Goal: Complete application form: Complete application form

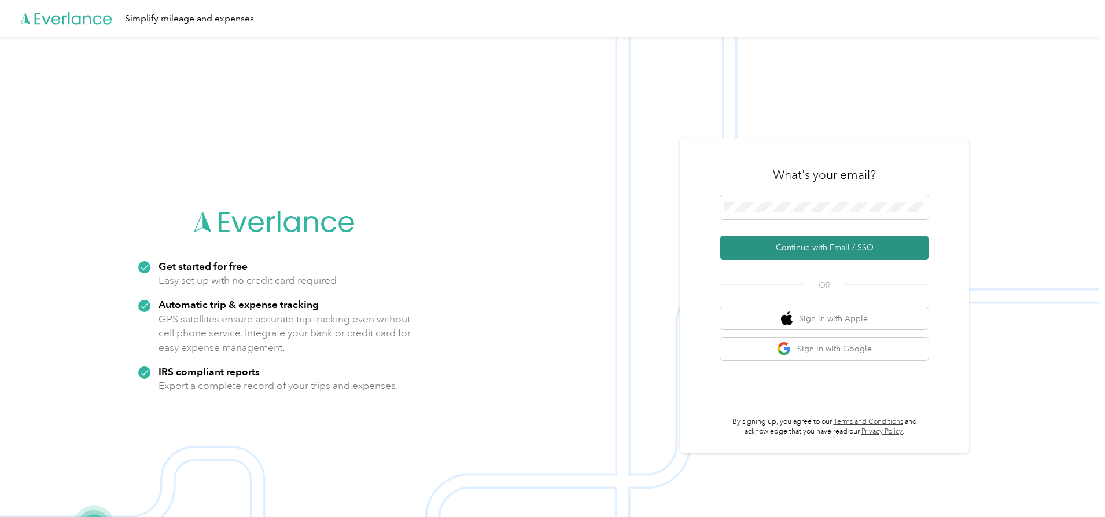
click at [831, 249] on button "Continue with Email / SSO" at bounding box center [825, 248] width 208 height 24
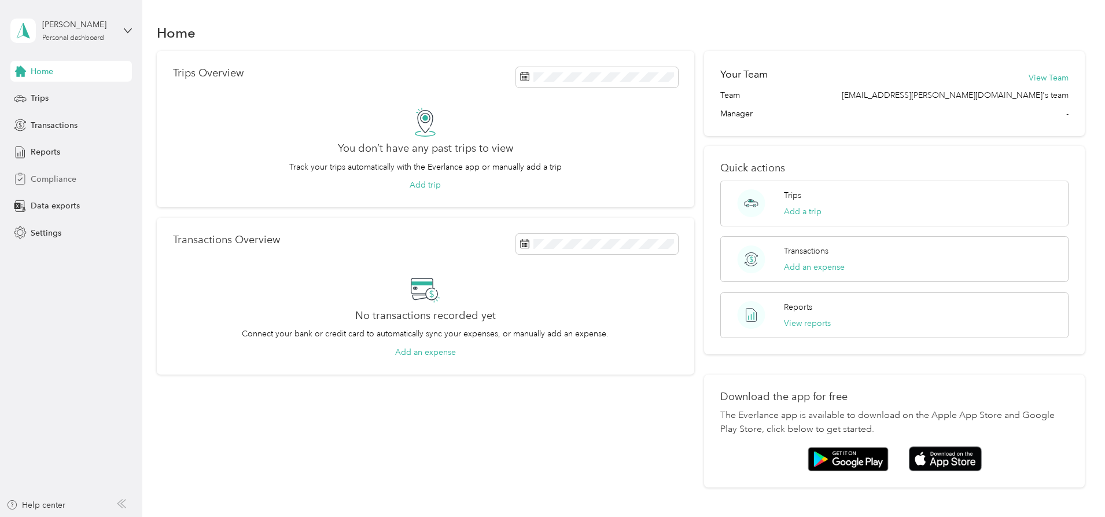
click at [64, 178] on span "Compliance" at bounding box center [54, 179] width 46 height 12
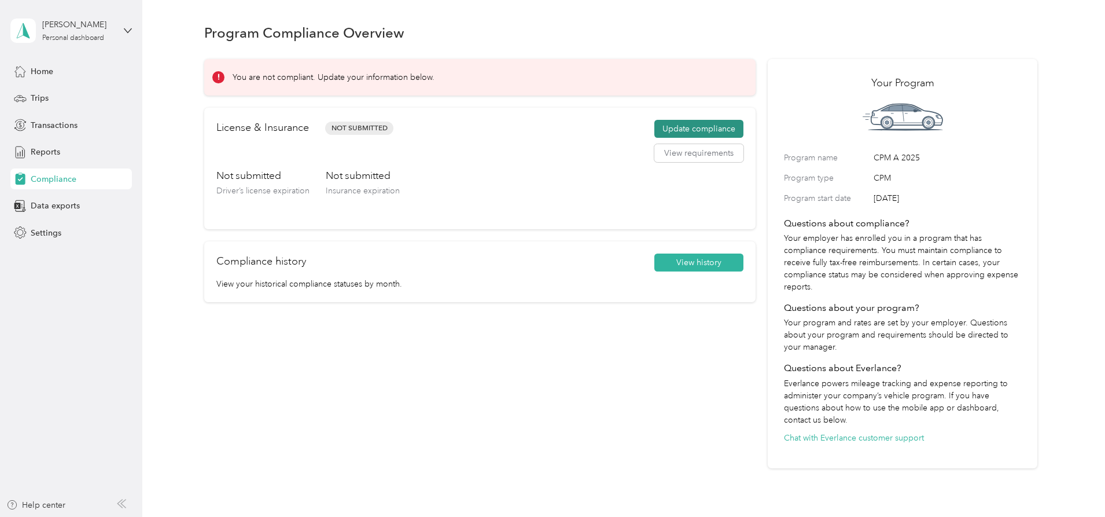
click at [658, 126] on button "Update compliance" at bounding box center [699, 129] width 89 height 19
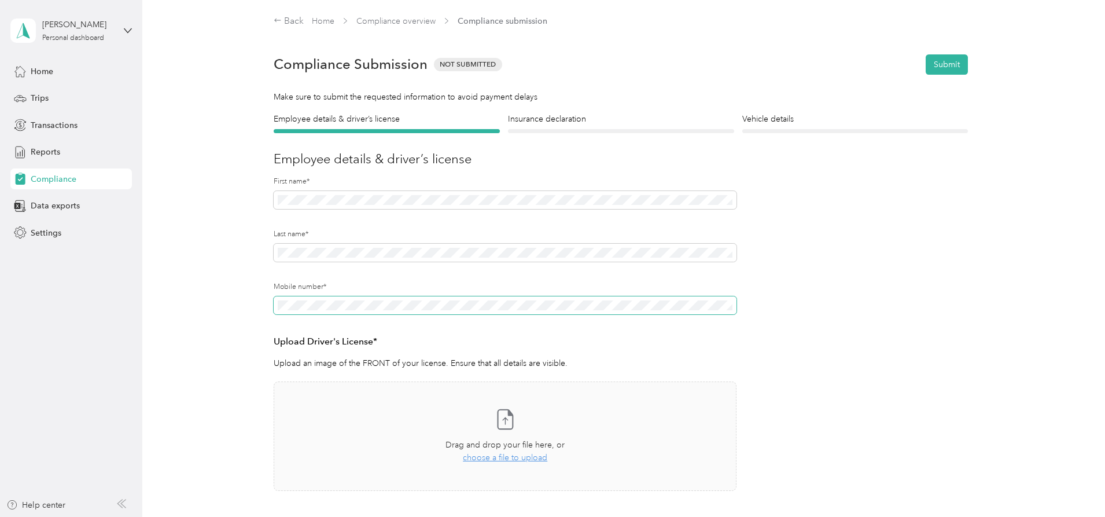
click at [347, 299] on span at bounding box center [505, 305] width 463 height 19
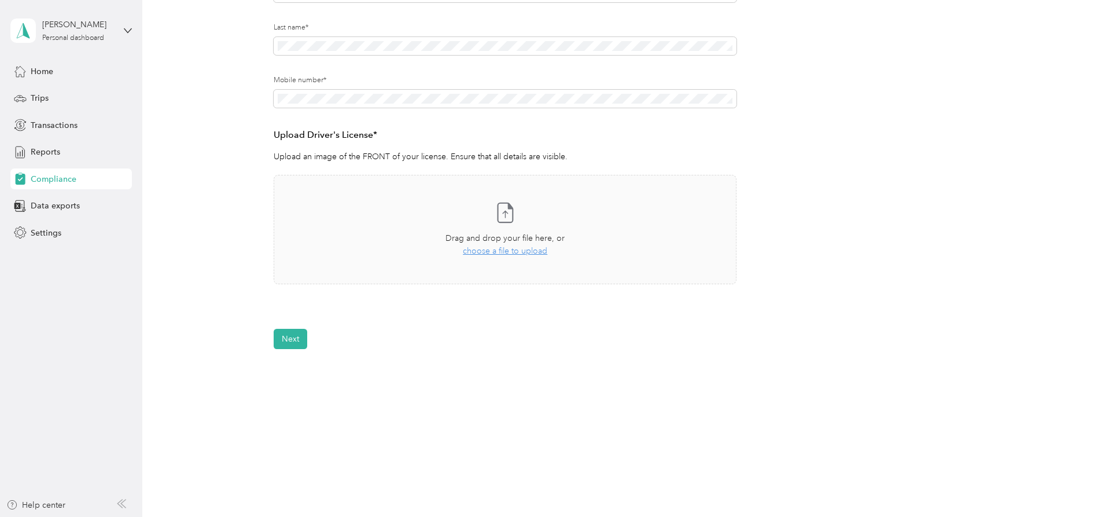
scroll to position [33, 0]
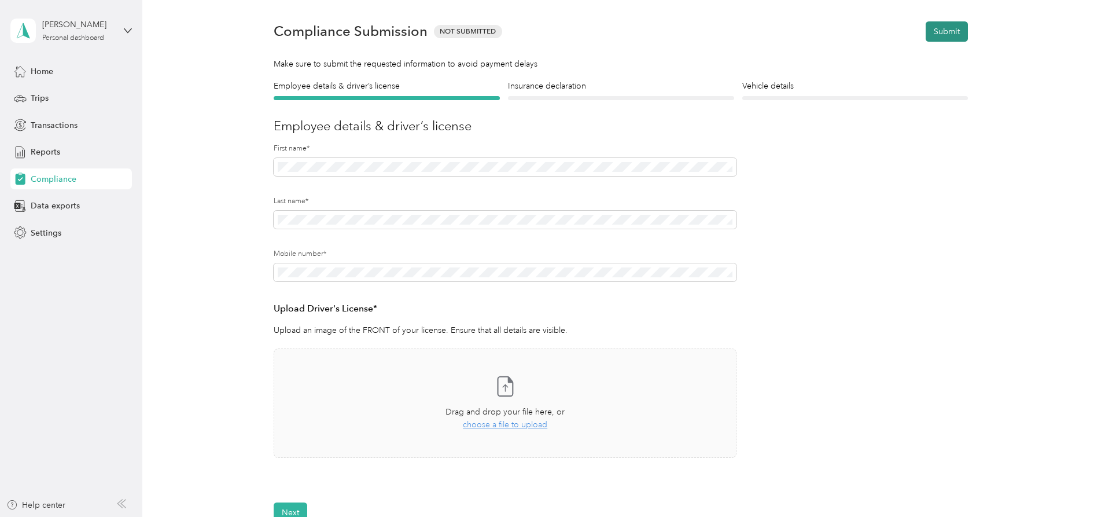
click at [938, 32] on button "Submit" at bounding box center [947, 31] width 42 height 20
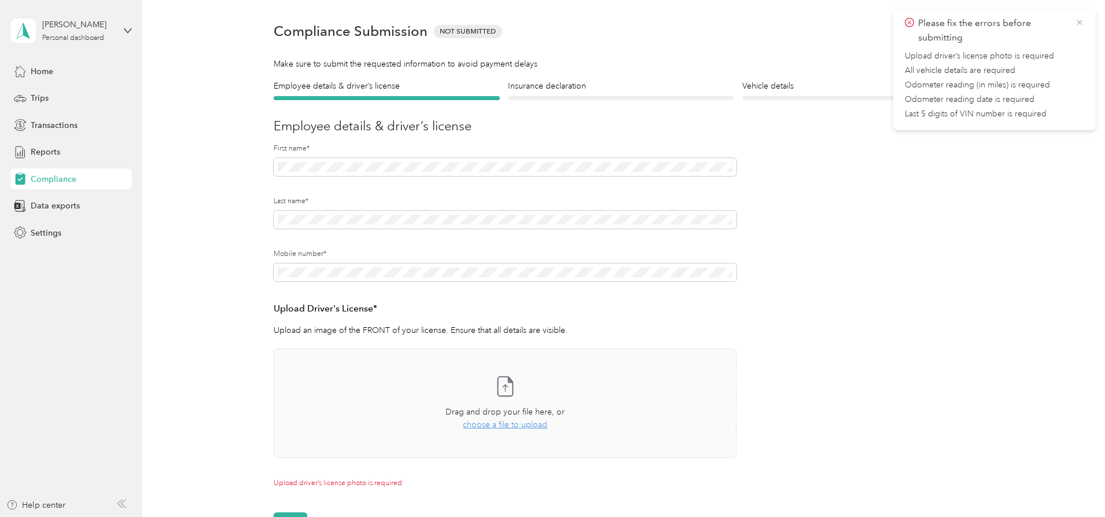
click at [1083, 21] on icon at bounding box center [1079, 22] width 9 height 10
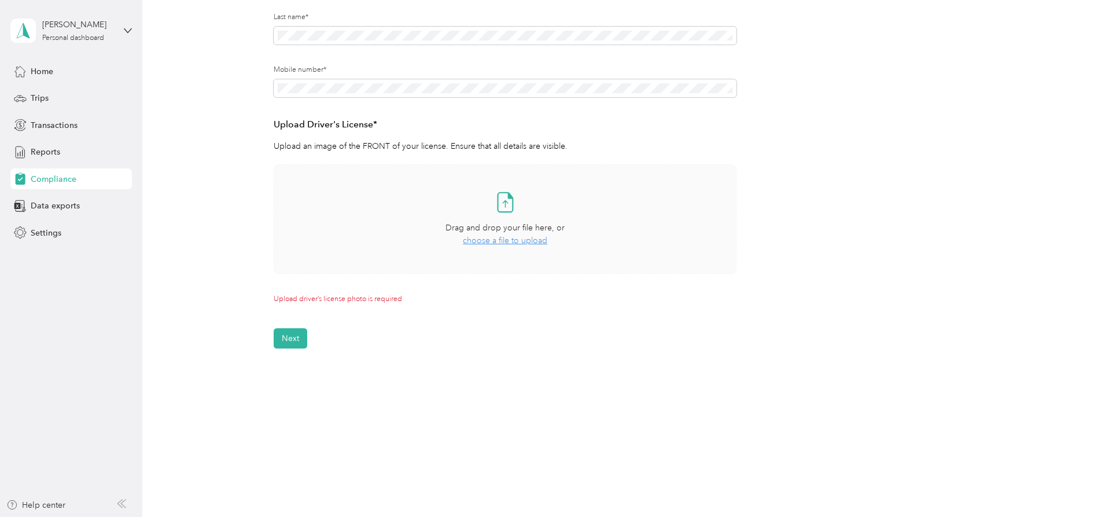
scroll to position [0, 0]
